Goal: Information Seeking & Learning: Learn about a topic

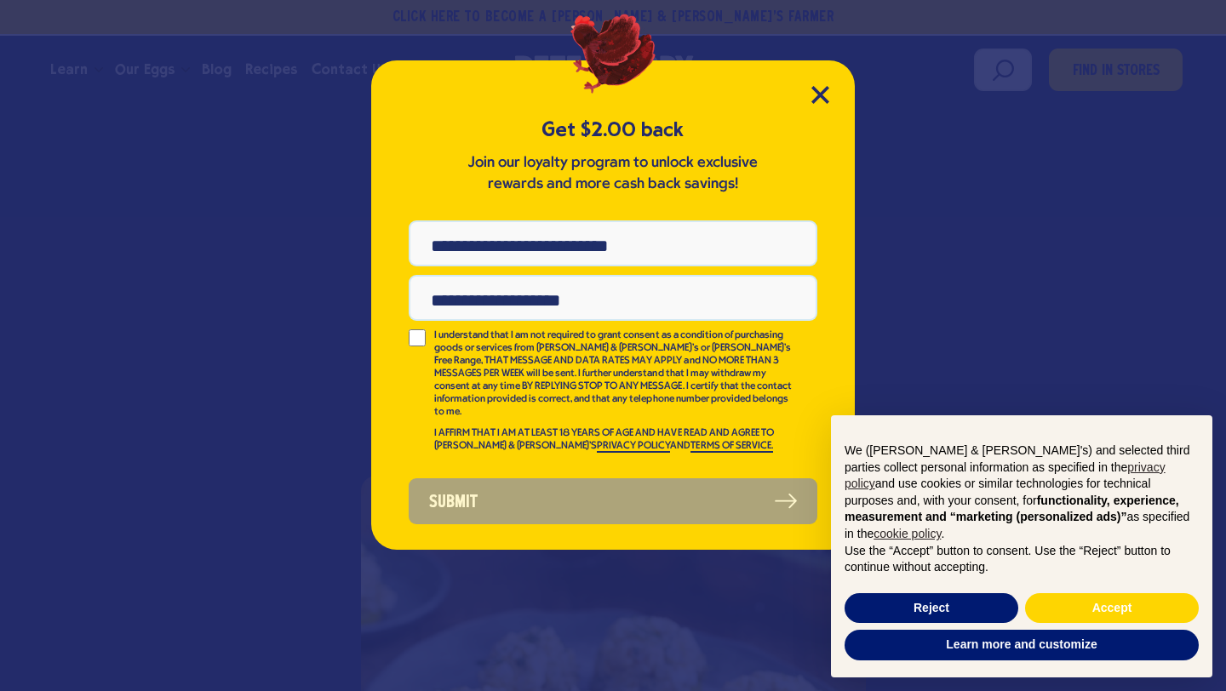
click at [837, 90] on div "Get $2.00 back Join our loyalty program to unlock exclusive rewards and more ca…" at bounding box center [613, 305] width 484 height 490
click at [823, 90] on icon "Close Modal" at bounding box center [819, 94] width 15 height 15
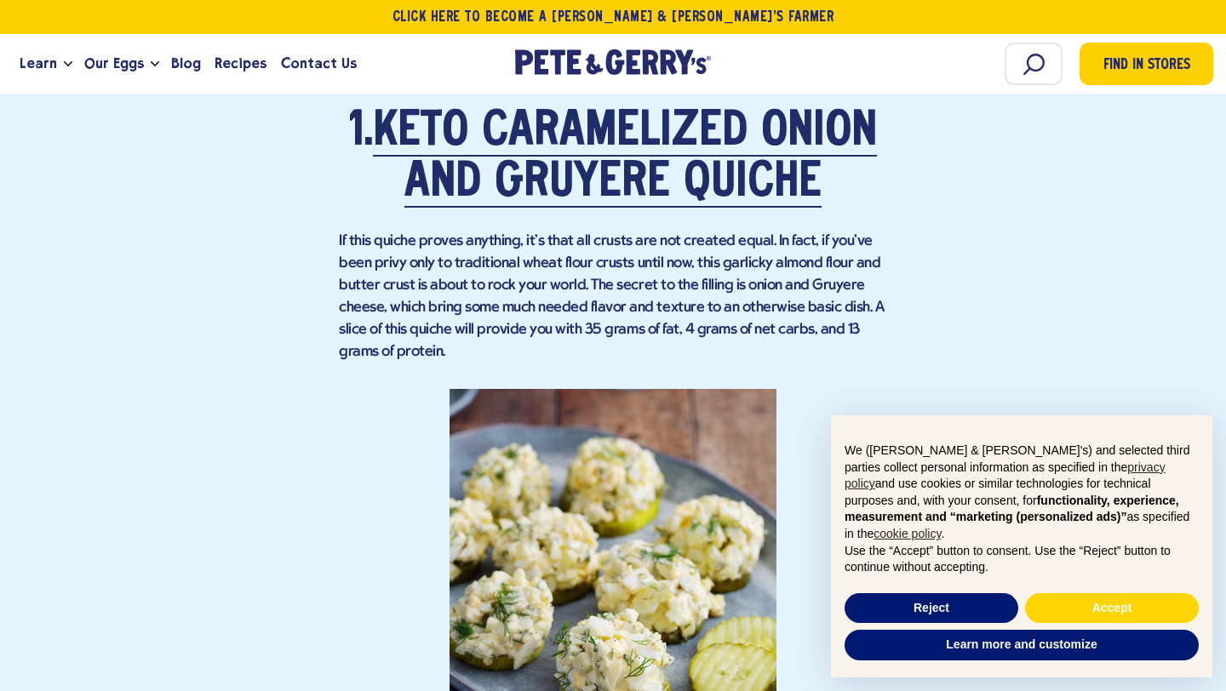
scroll to position [1929, 0]
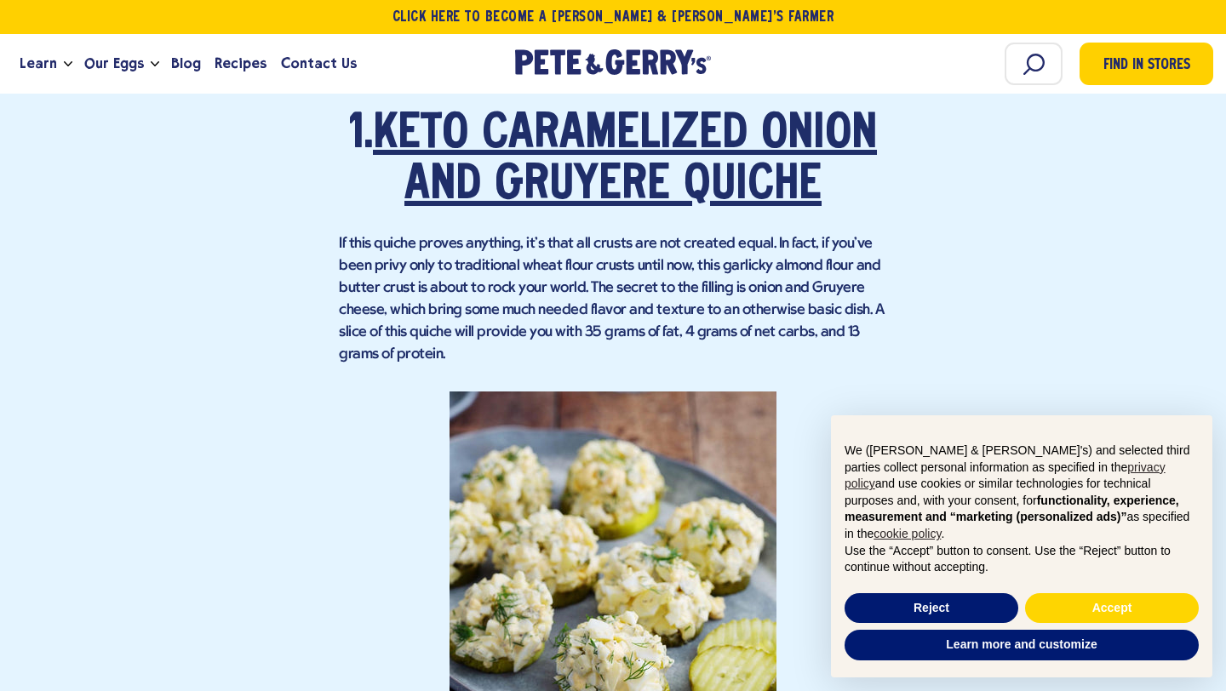
click at [671, 189] on link "Keto Caramelized Onion and Gruyere Quiche" at bounding box center [625, 161] width 504 height 99
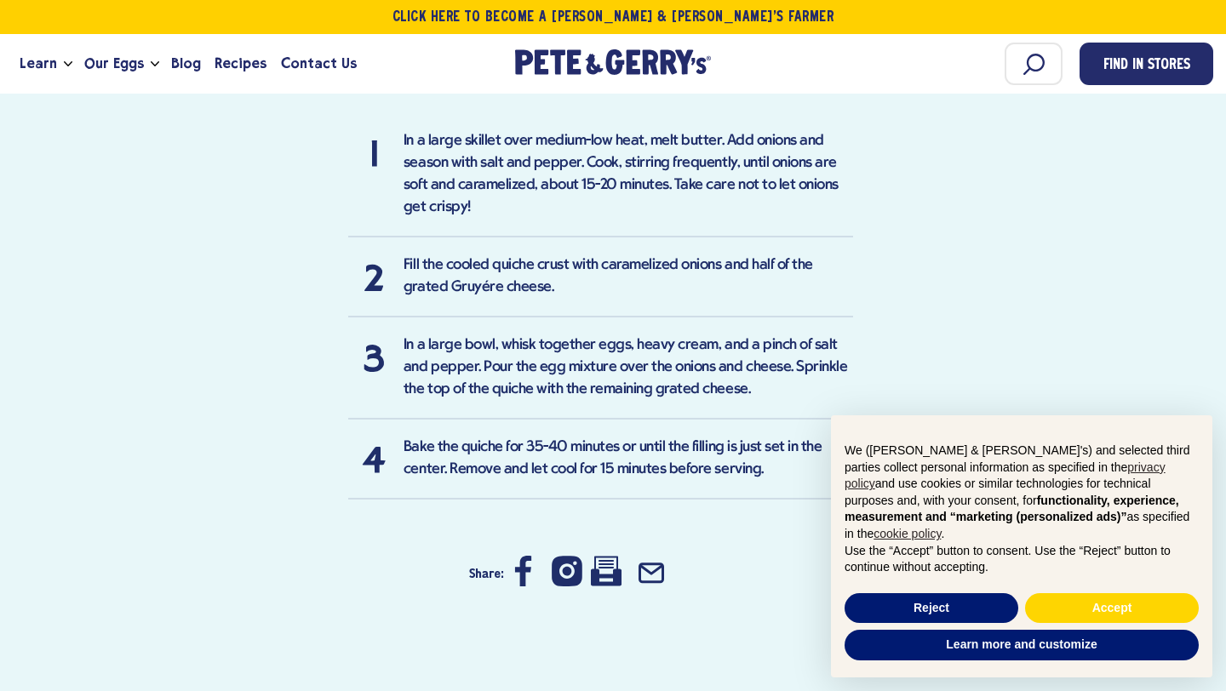
scroll to position [1654, 0]
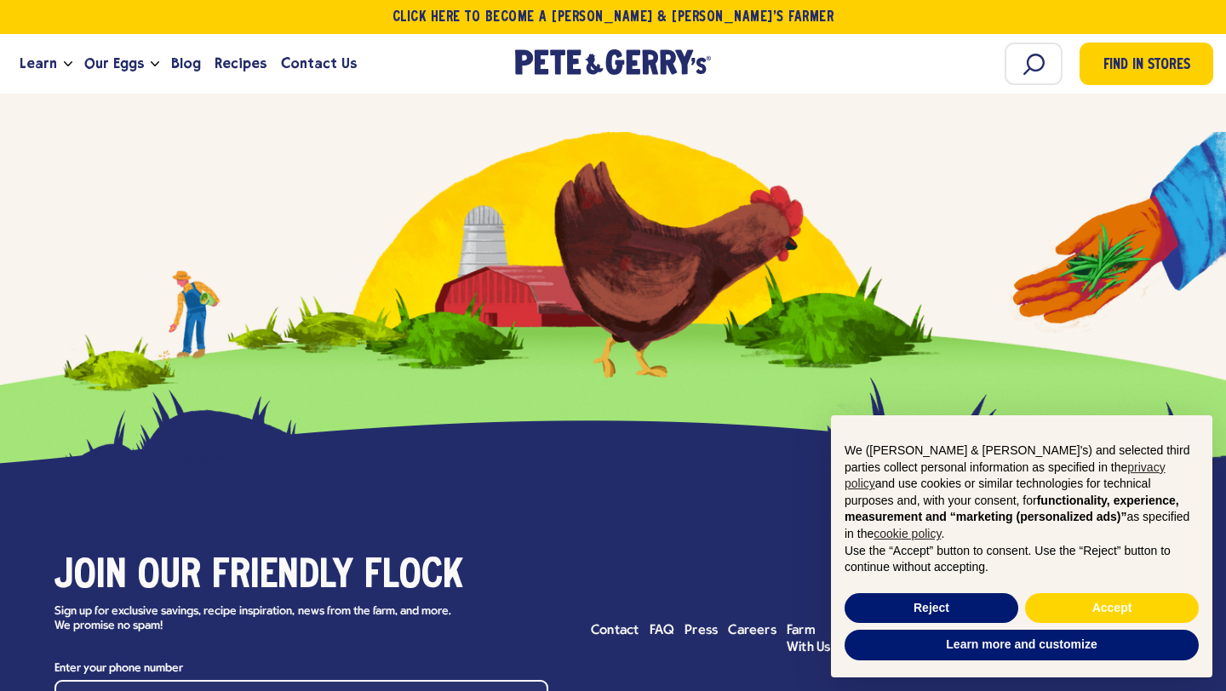
scroll to position [12031, 0]
